Goal: Share content

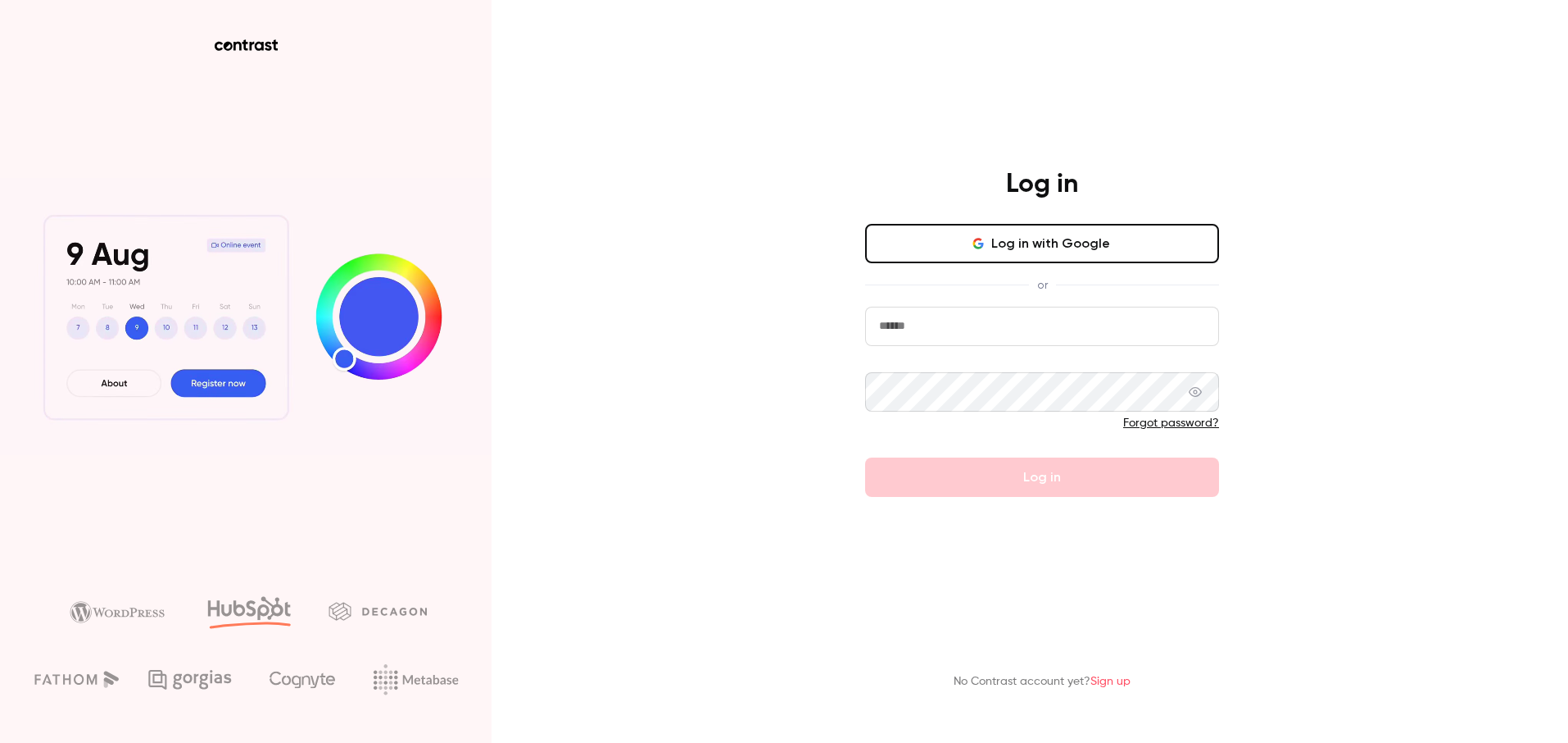
click at [1053, 240] on button "Log in with Google" at bounding box center [1042, 243] width 354 height 39
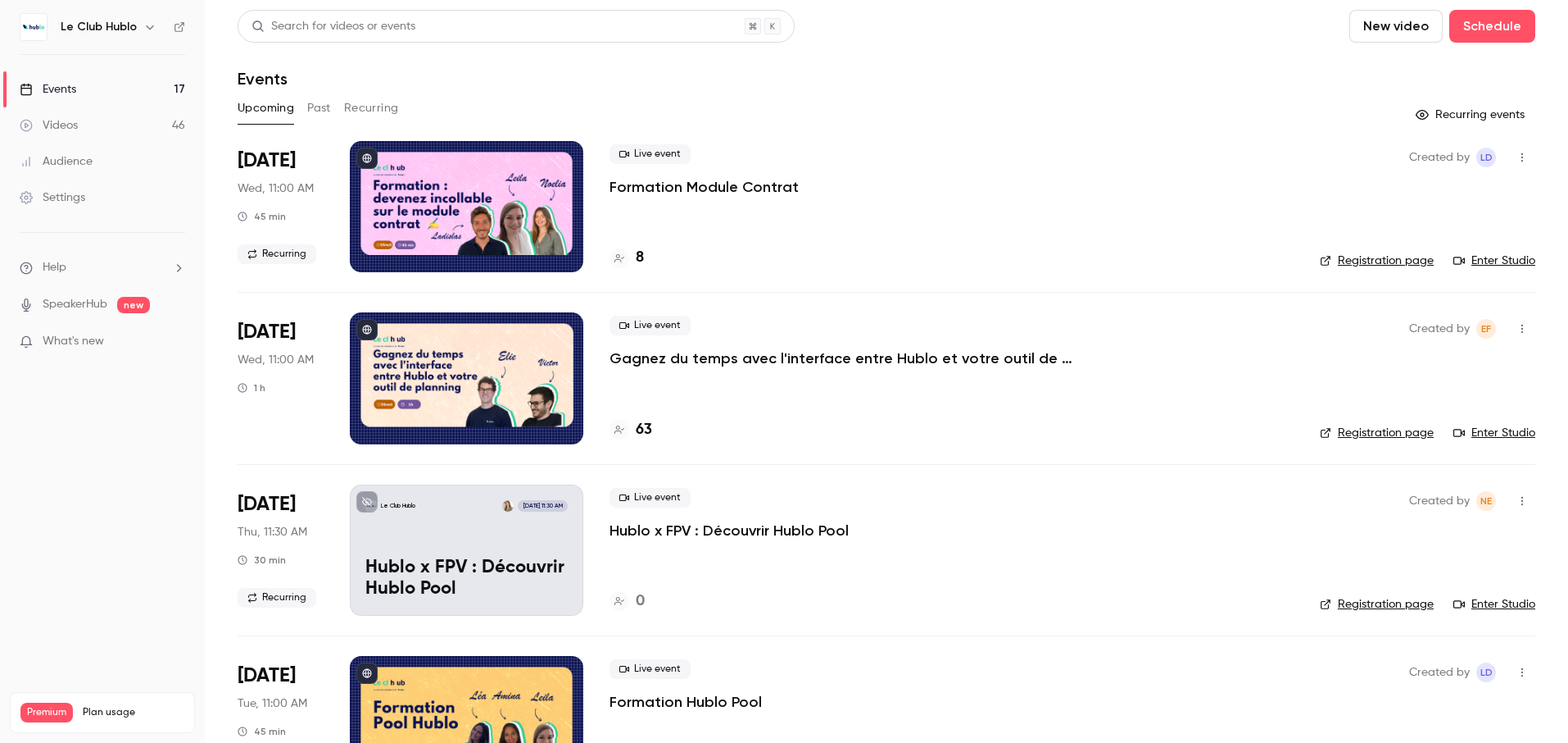
click at [803, 361] on p "Gagnez du temps avec l'interface entre Hublo et votre outil de planning" at bounding box center [855, 358] width 491 height 20
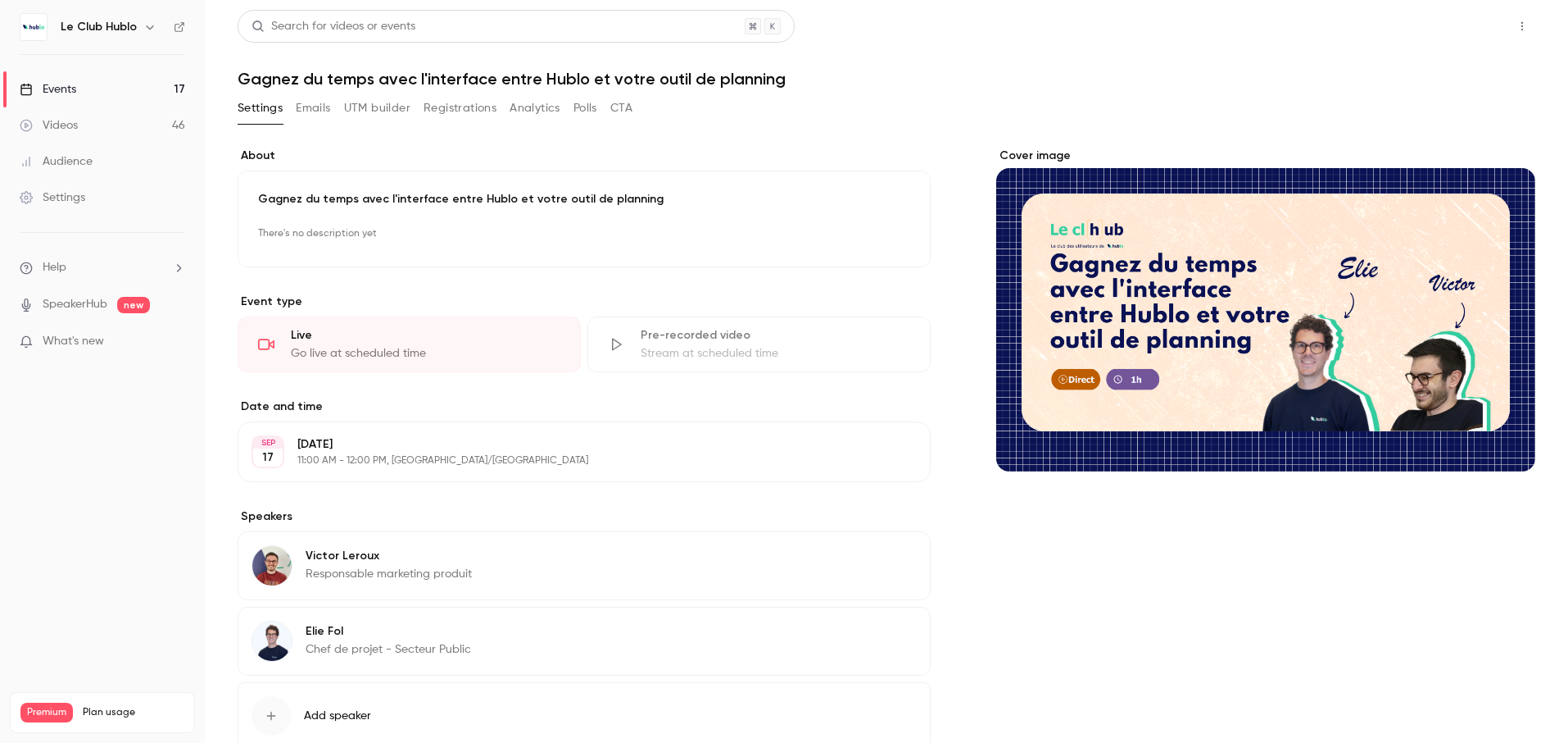
drag, startPoint x: 408, startPoint y: 285, endPoint x: 1464, endPoint y: 28, distance: 1086.8
click at [1464, 28] on button "Share" at bounding box center [1464, 26] width 65 height 33
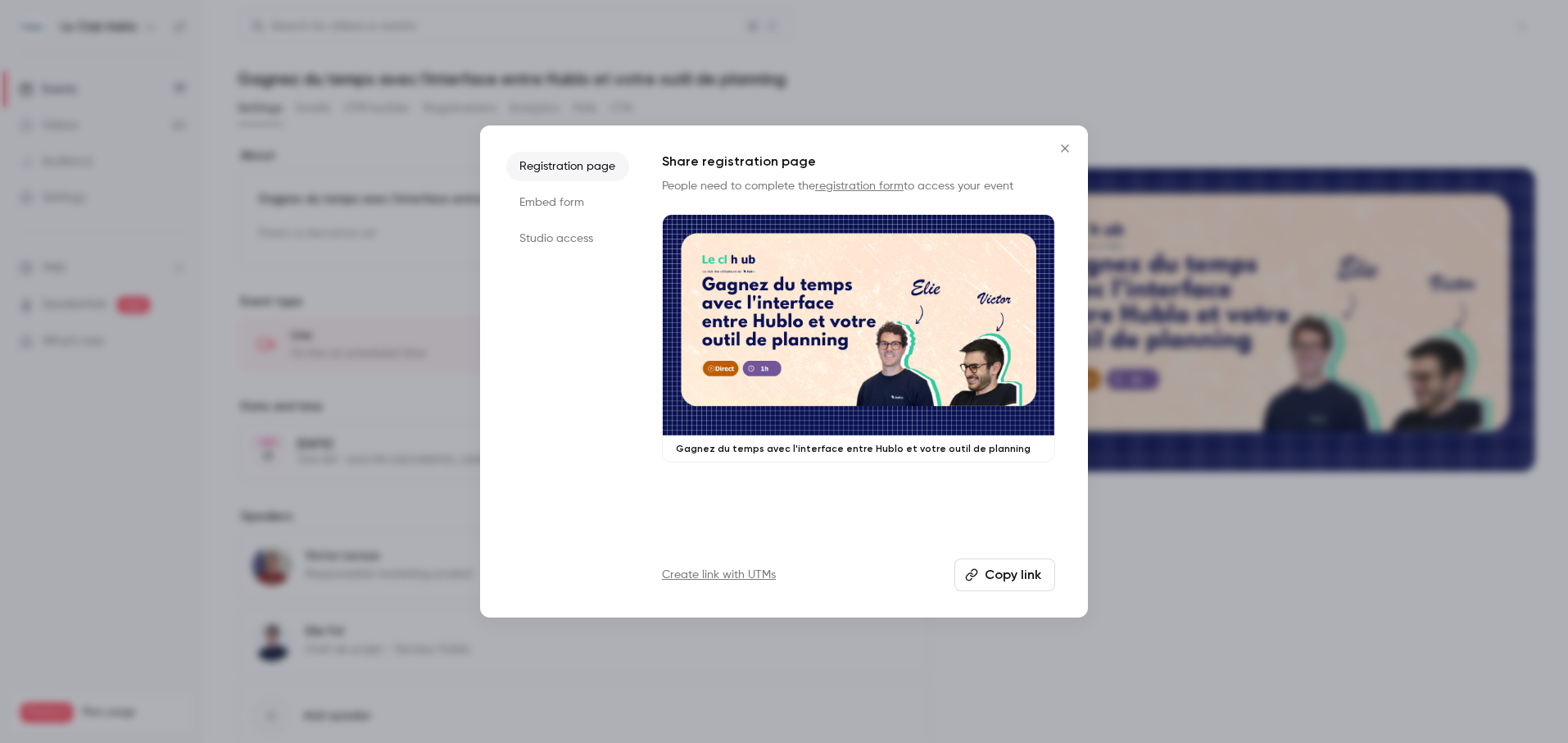
click at [998, 573] on button "Copy link" at bounding box center [1005, 574] width 101 height 33
click at [1067, 147] on icon "Close" at bounding box center [1065, 148] width 20 height 13
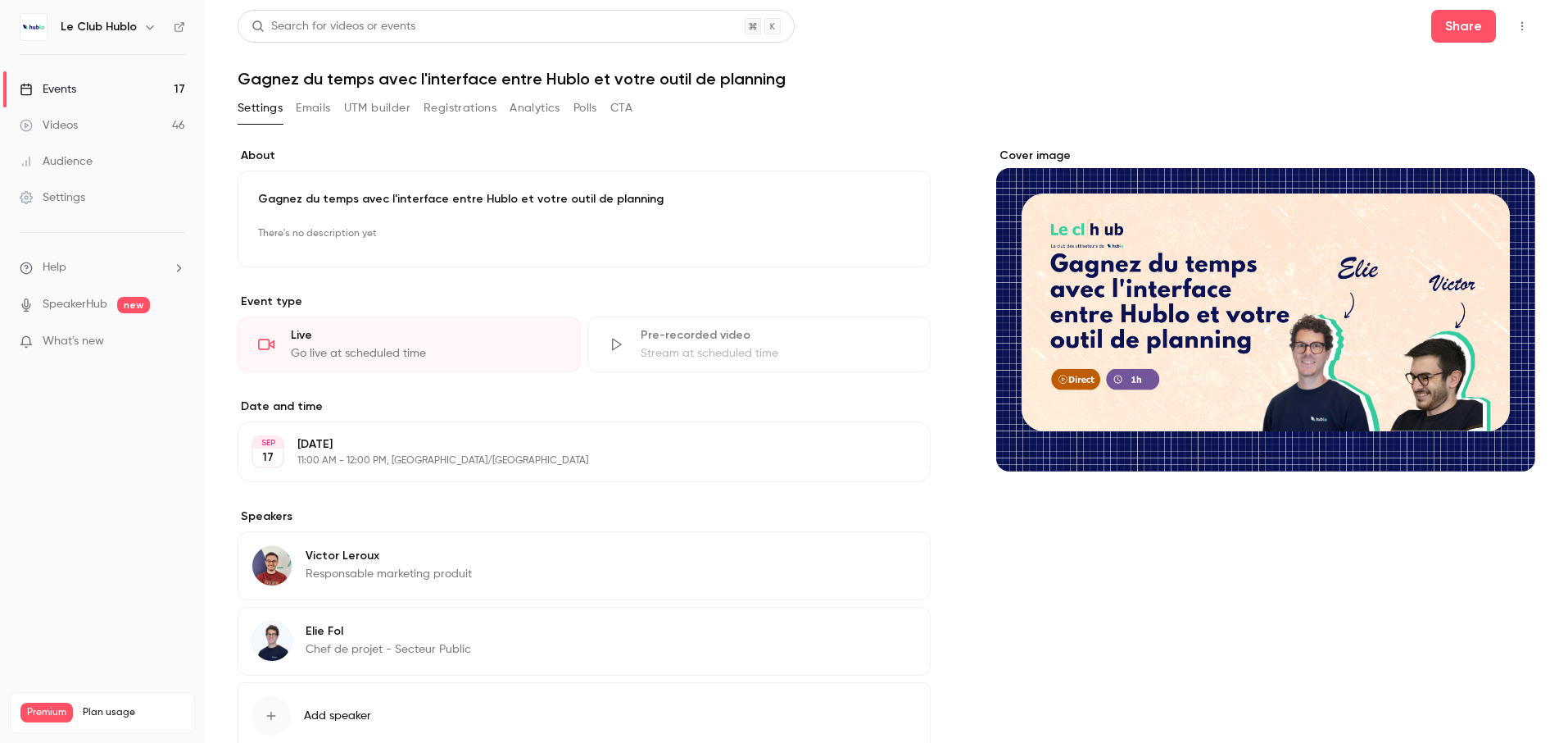
click at [446, 106] on button "Registrations" at bounding box center [460, 108] width 73 height 26
